Goal: Task Accomplishment & Management: Manage account settings

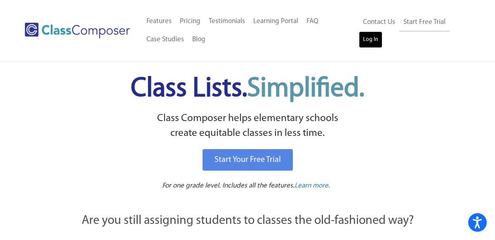
click at [370, 40] on link "Log In" at bounding box center [371, 39] width 24 height 16
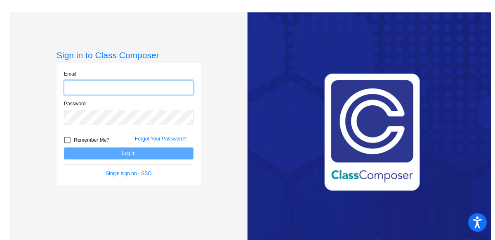
type input "[PERSON_NAME][EMAIL_ADDRESS][DOMAIN_NAME]"
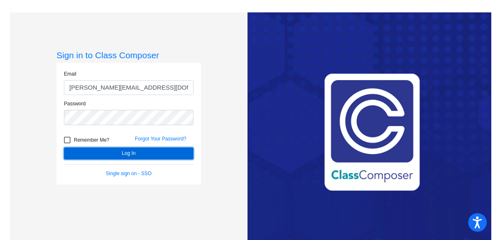
click at [130, 155] on button "Log In" at bounding box center [129, 153] width 130 height 12
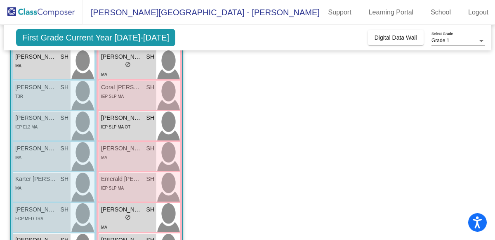
scroll to position [113, 0]
click at [130, 217] on span "do_not_disturb_alt" at bounding box center [128, 217] width 6 height 6
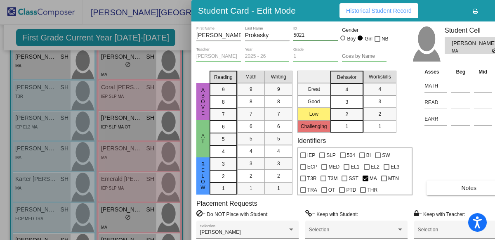
click at [461, 191] on button "Notes" at bounding box center [469, 187] width 85 height 15
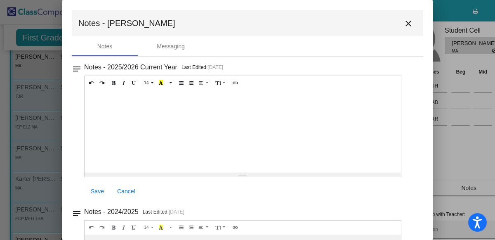
click at [95, 92] on div at bounding box center [243, 131] width 316 height 82
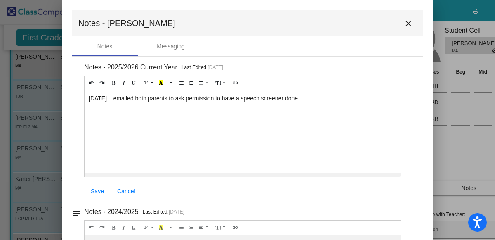
click at [96, 193] on span "Save" at bounding box center [97, 191] width 13 height 7
click at [403, 22] on mat-icon "close" at bounding box center [408, 24] width 10 height 10
